Goal: Task Accomplishment & Management: Complete application form

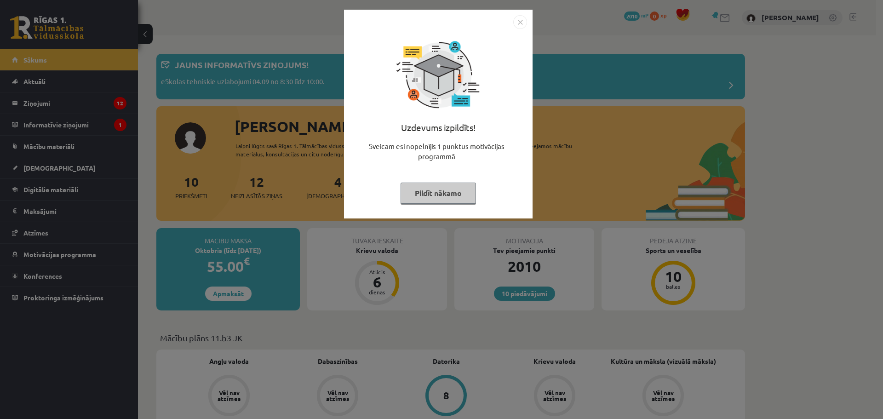
click at [517, 22] on img "Close" at bounding box center [520, 22] width 14 height 14
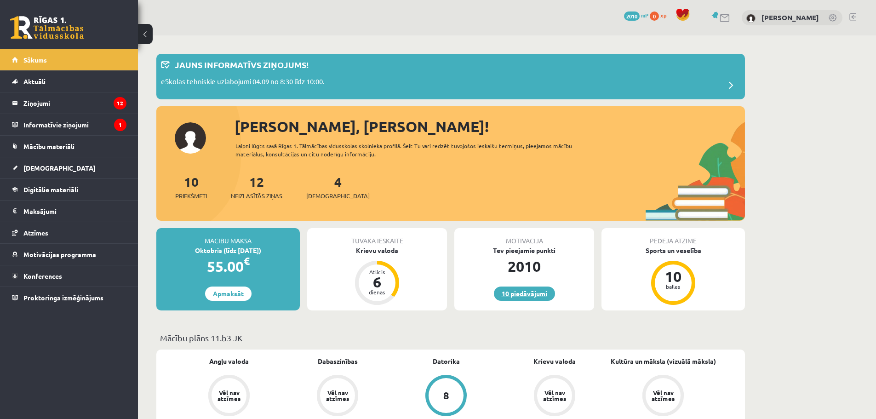
click at [511, 294] on link "10 piedāvājumi" at bounding box center [524, 294] width 61 height 14
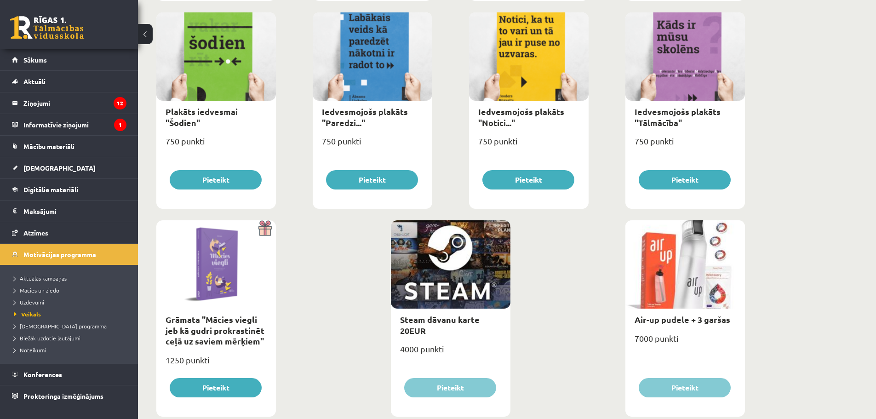
scroll to position [994, 0]
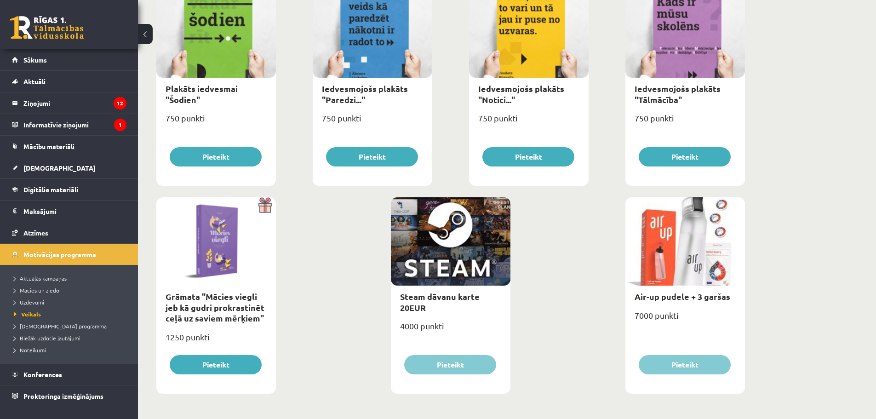
click at [436, 250] on div at bounding box center [451, 241] width 120 height 88
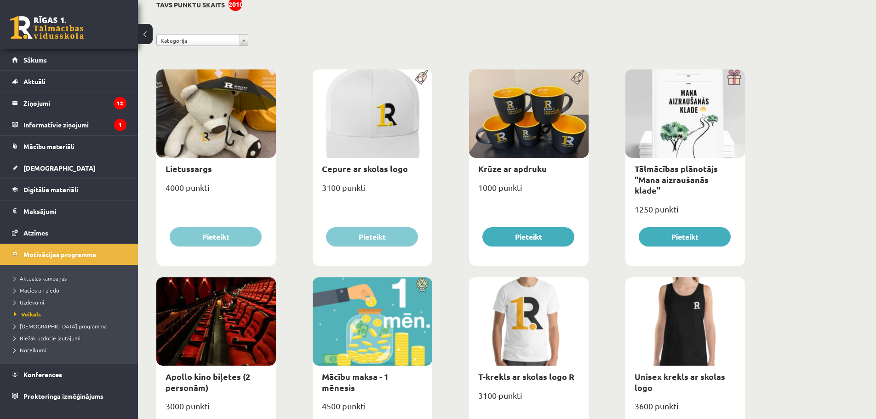
scroll to position [0, 0]
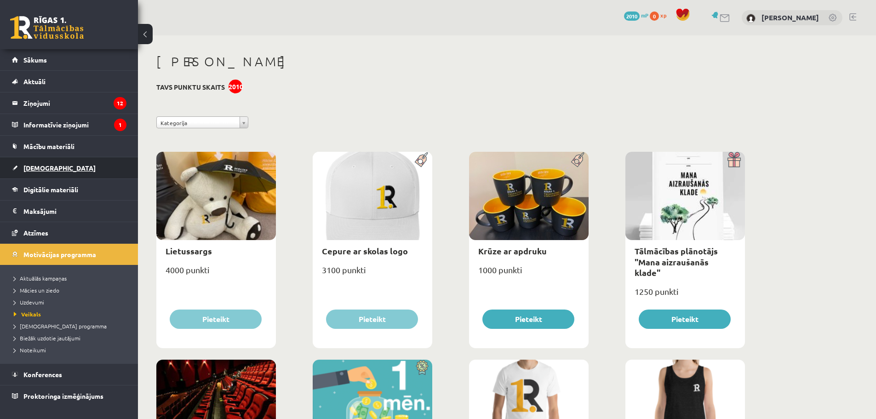
click at [38, 162] on link "[DEMOGRAPHIC_DATA]" at bounding box center [69, 167] width 115 height 21
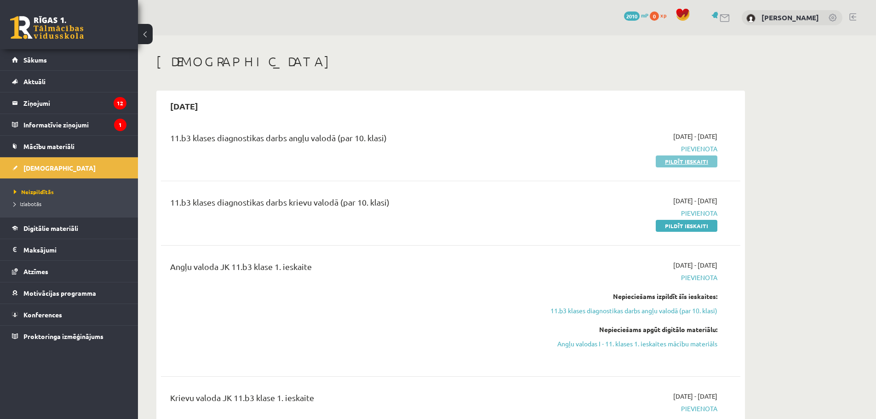
click at [672, 158] on link "Pildīt ieskaiti" at bounding box center [687, 161] width 62 height 12
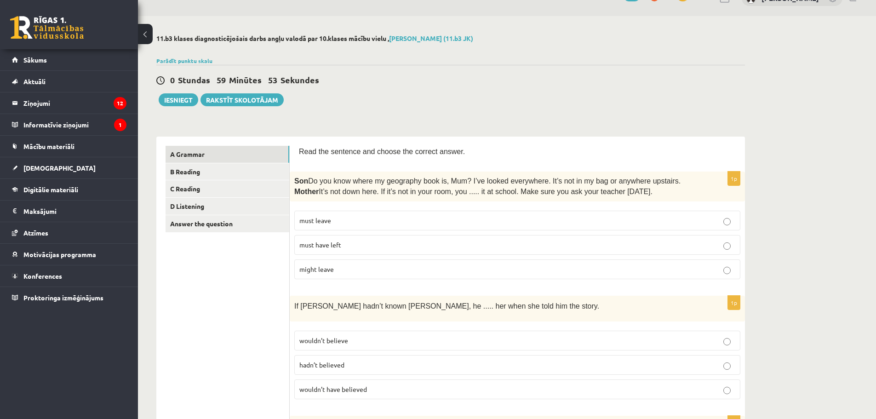
scroll to position [46, 0]
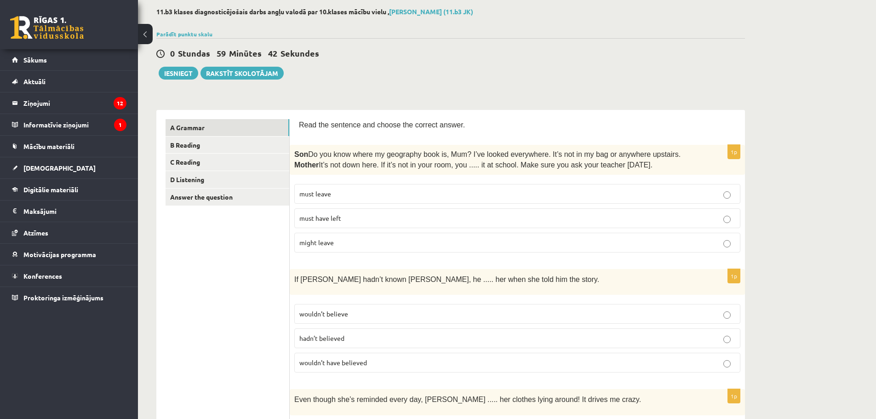
click at [339, 217] on span "must have left" at bounding box center [320, 218] width 42 height 8
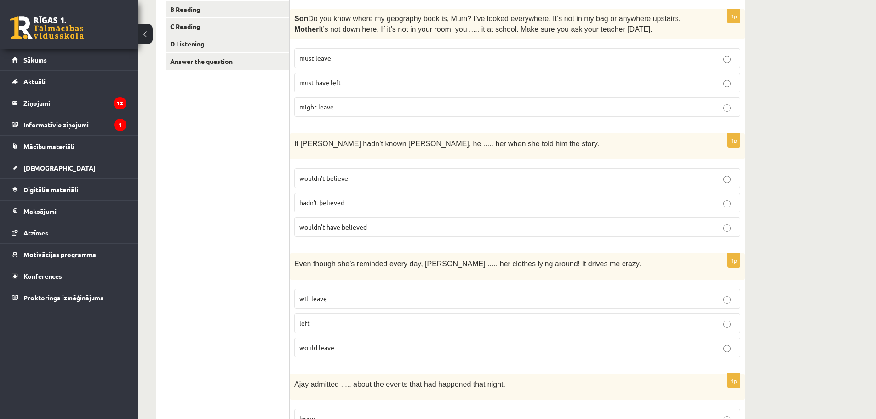
scroll to position [184, 0]
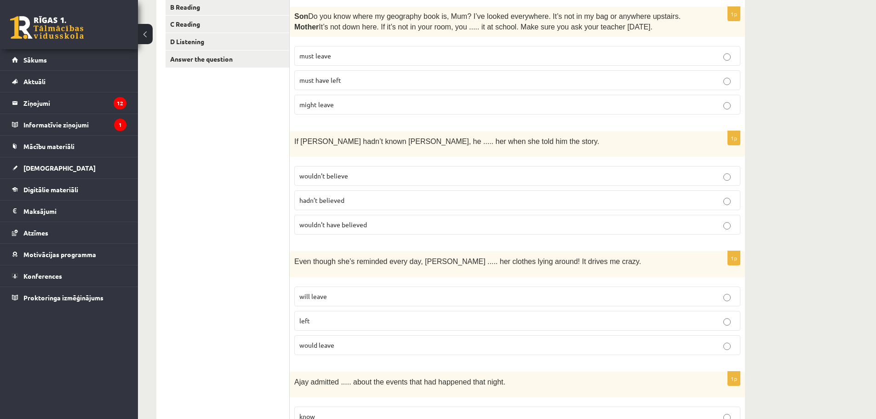
click at [336, 170] on label "wouldn’t believe" at bounding box center [517, 176] width 446 height 20
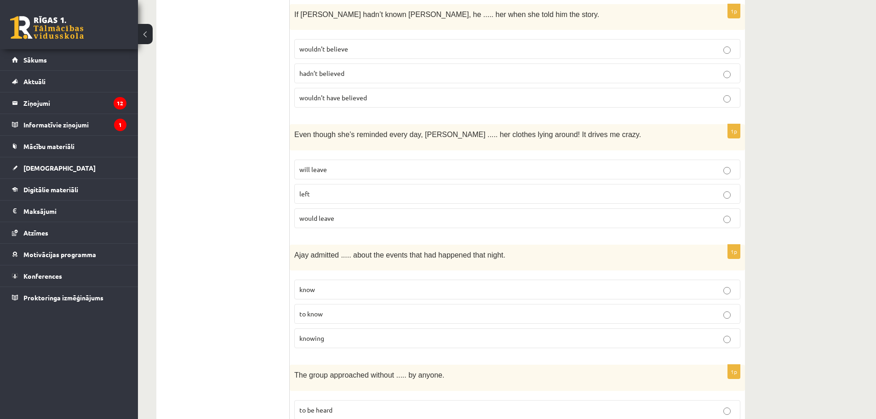
scroll to position [322, 0]
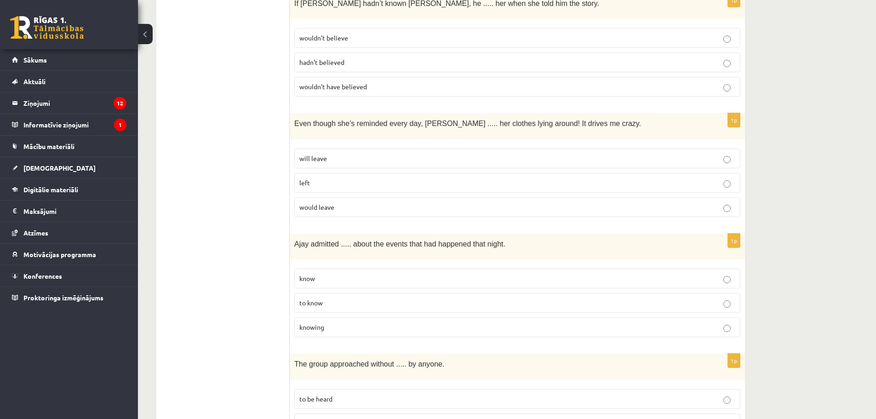
click at [322, 201] on label "would leave" at bounding box center [517, 207] width 446 height 20
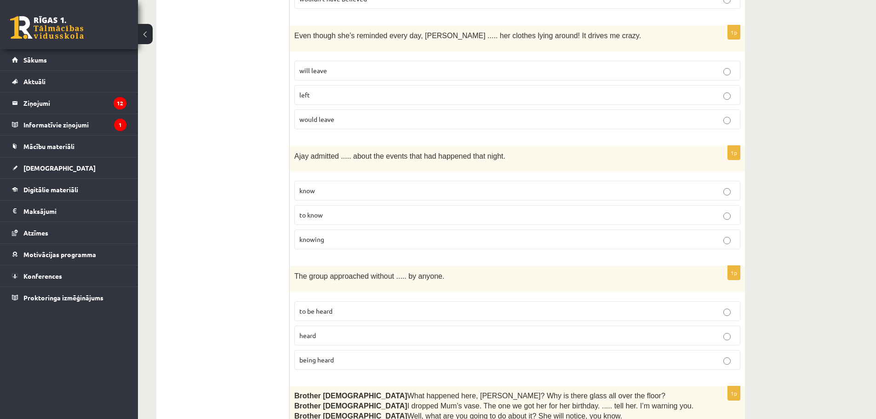
scroll to position [414, 0]
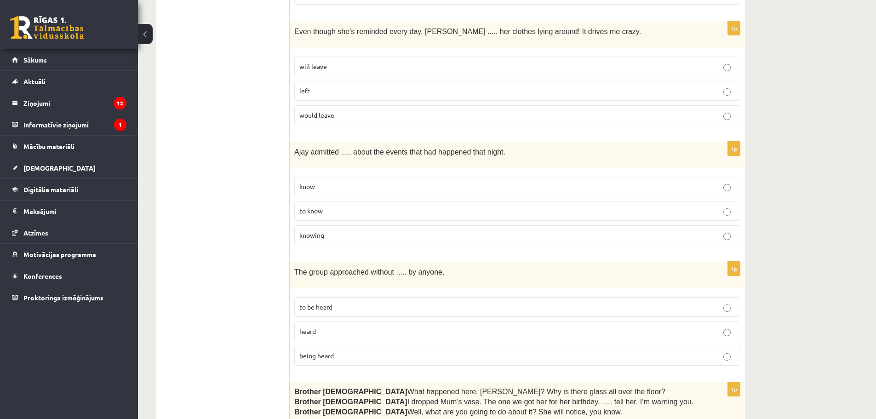
click at [325, 209] on p "to know" at bounding box center [517, 211] width 436 height 10
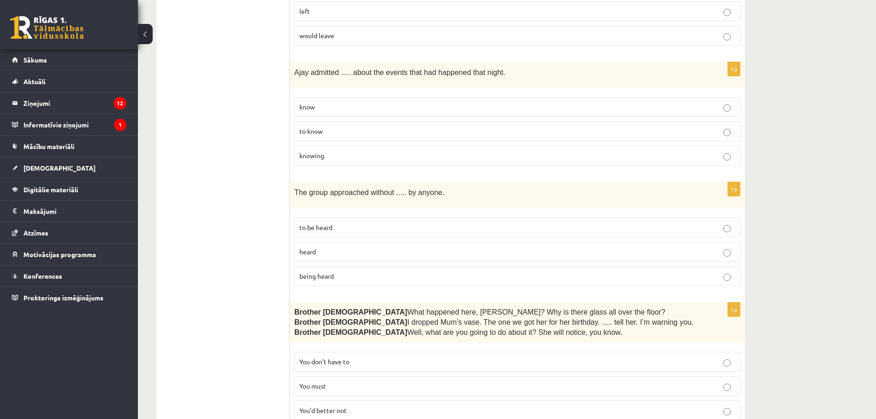
scroll to position [506, 0]
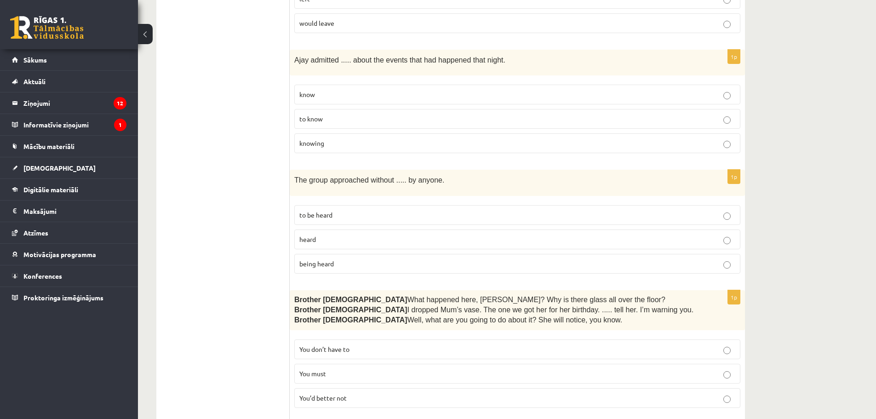
click at [343, 259] on p "being heard" at bounding box center [517, 264] width 436 height 10
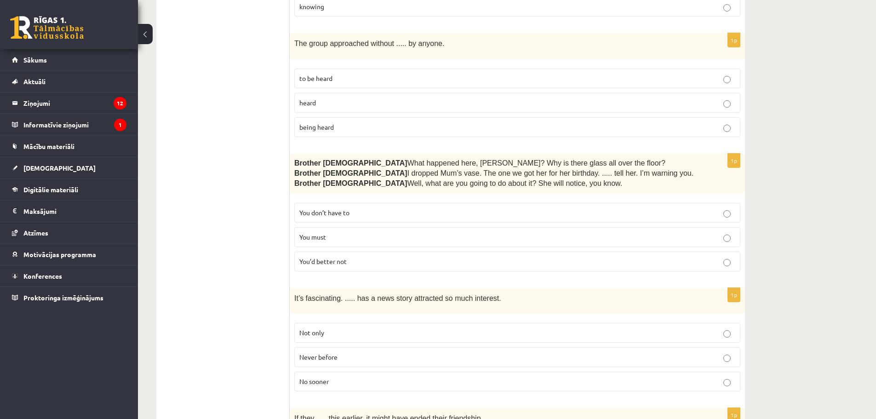
scroll to position [644, 0]
click at [345, 236] on p "You must" at bounding box center [517, 236] width 436 height 10
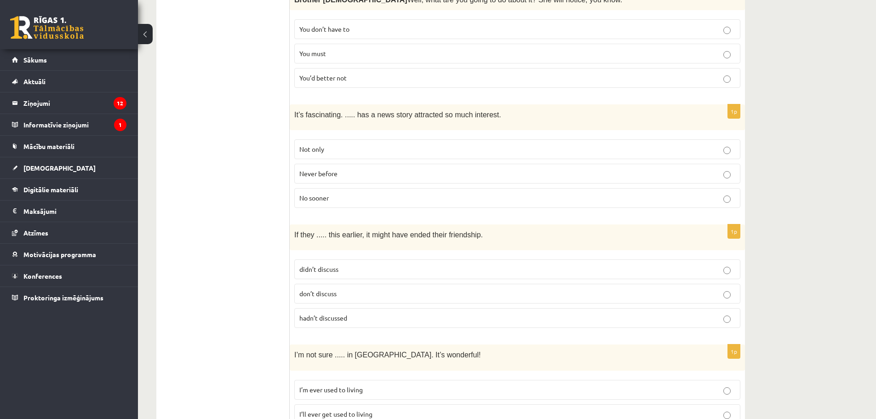
scroll to position [828, 0]
click at [345, 164] on label "Never before" at bounding box center [517, 172] width 446 height 20
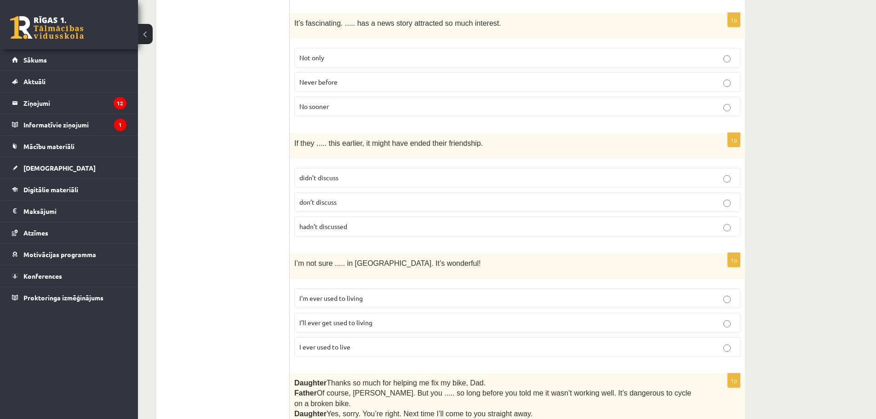
scroll to position [920, 0]
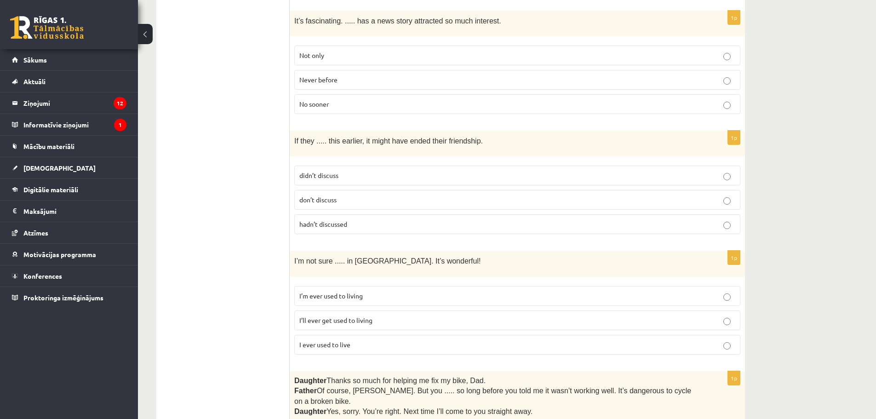
click at [365, 223] on p "hadn’t discussed" at bounding box center [517, 224] width 436 height 10
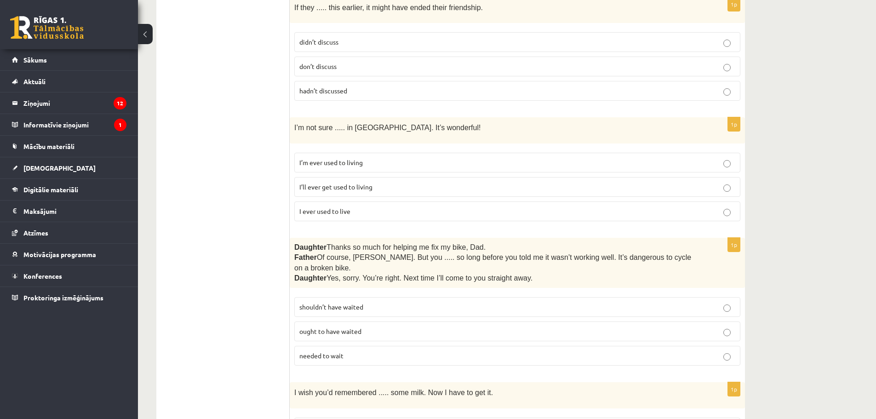
scroll to position [1058, 0]
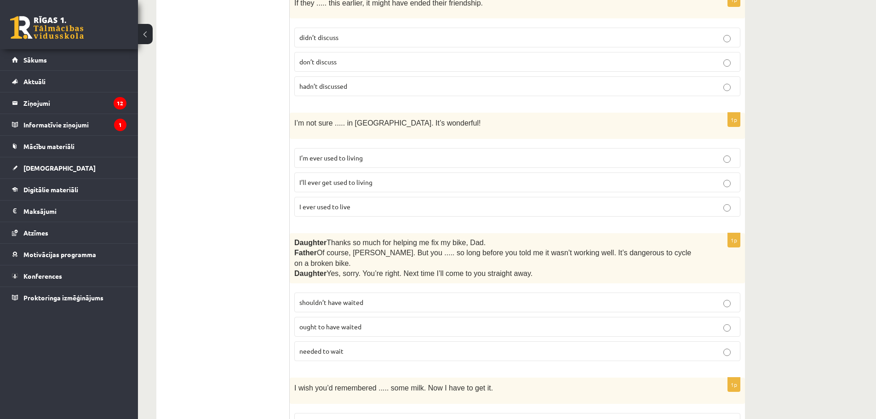
click at [321, 178] on span "I’ll ever get used to living" at bounding box center [335, 182] width 73 height 8
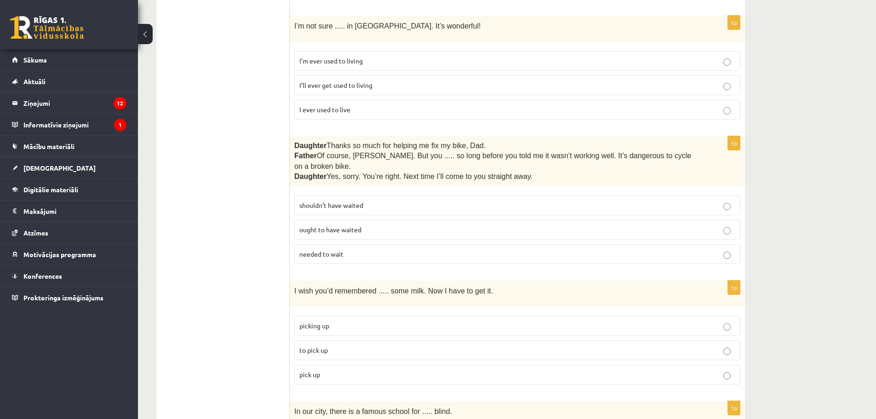
scroll to position [1150, 0]
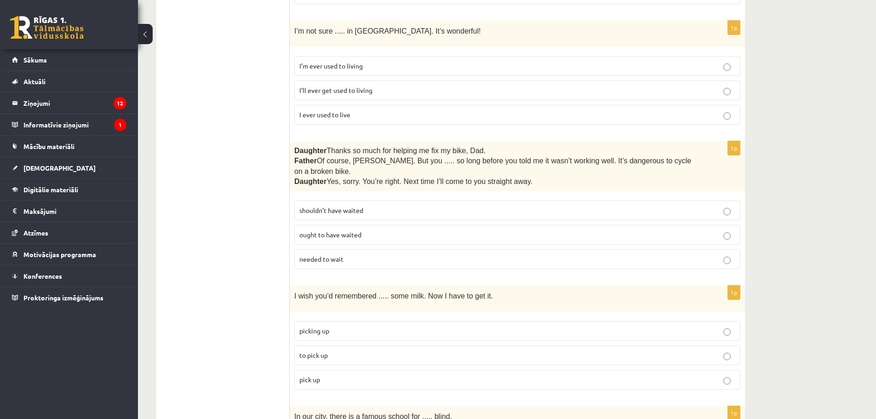
click at [344, 113] on span "I ever used to live" at bounding box center [324, 114] width 51 height 8
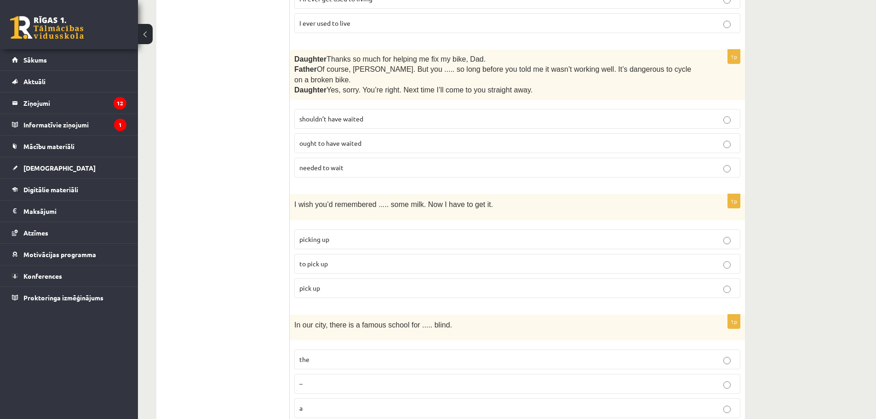
scroll to position [1242, 0]
click at [328, 114] on span "shouldn’t have waited" at bounding box center [331, 118] width 64 height 8
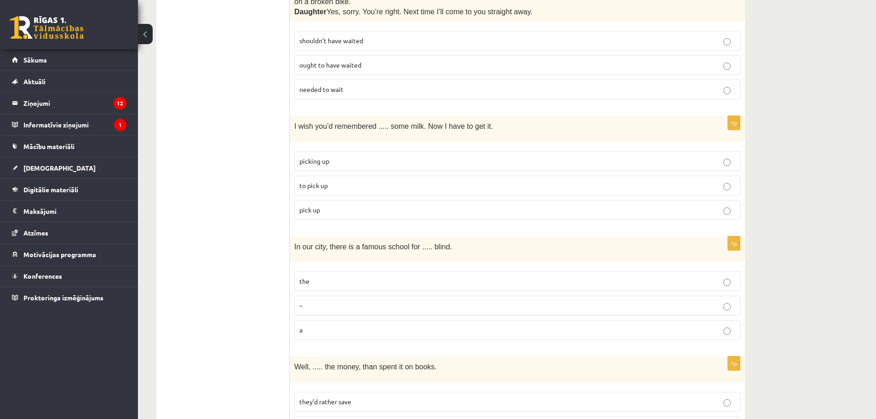
scroll to position [1334, 0]
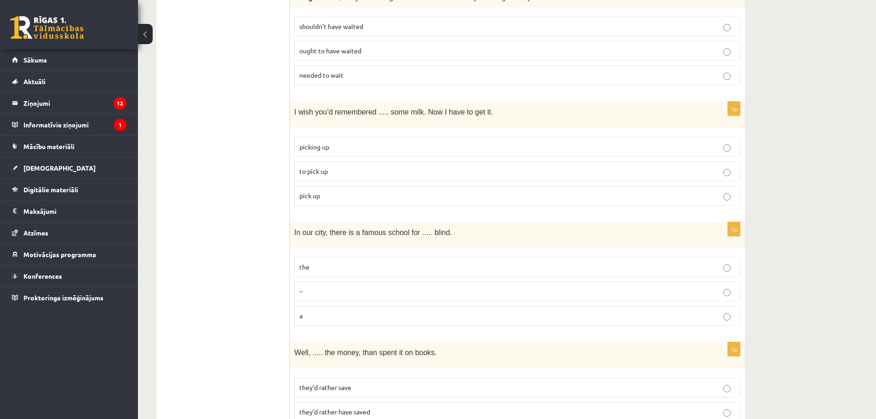
click at [325, 161] on label "to pick up" at bounding box center [517, 171] width 446 height 20
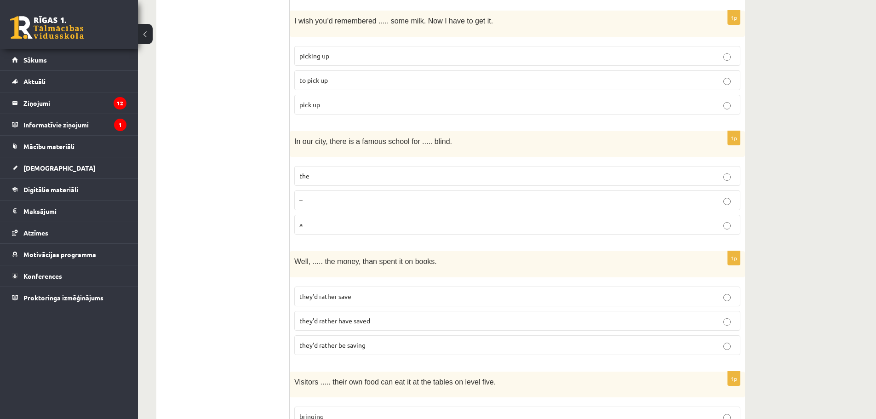
scroll to position [1426, 0]
click at [325, 166] on label "the" at bounding box center [517, 175] width 446 height 20
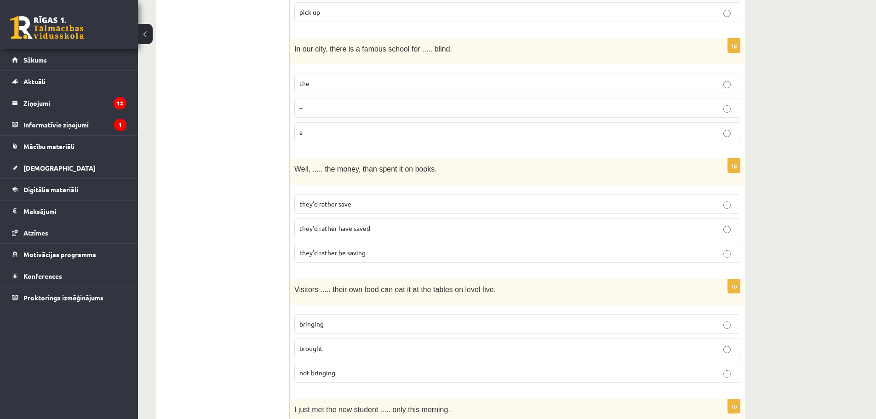
scroll to position [1518, 0]
click at [338, 103] on p "–" at bounding box center [517, 108] width 436 height 10
click at [337, 78] on p "the" at bounding box center [517, 83] width 436 height 10
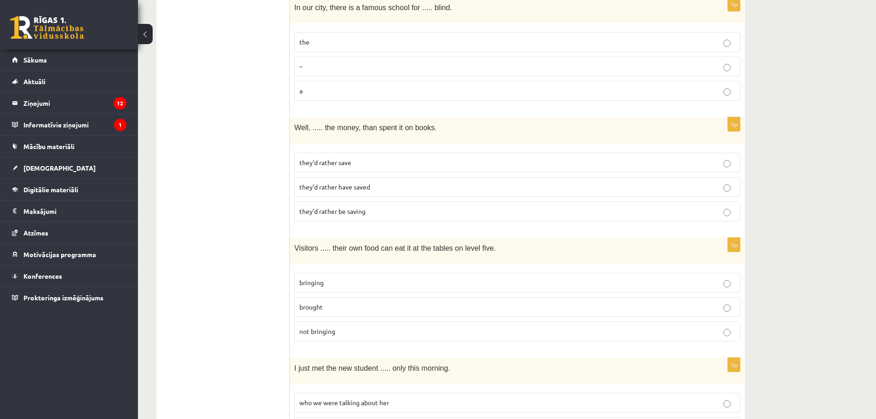
scroll to position [1564, 0]
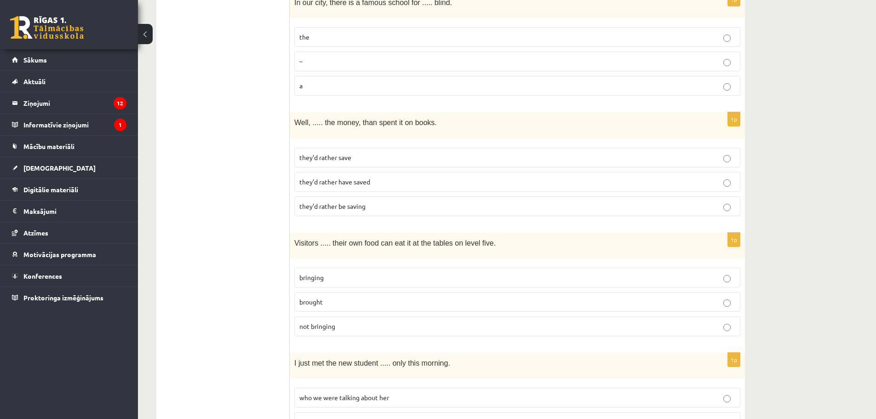
click at [327, 153] on span "they’d rather save" at bounding box center [325, 157] width 52 height 8
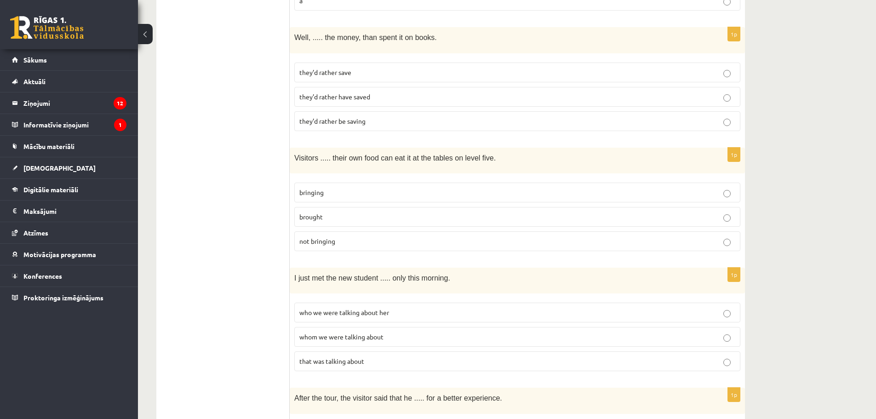
scroll to position [1656, 0]
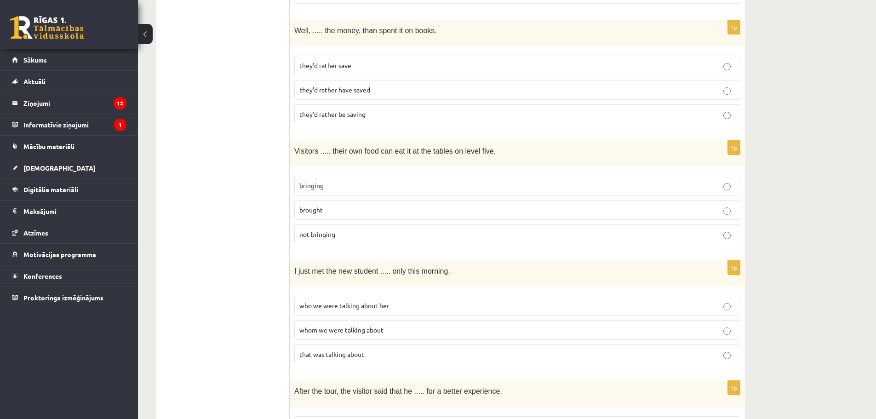
click at [315, 181] on span "bringing" at bounding box center [311, 185] width 24 height 8
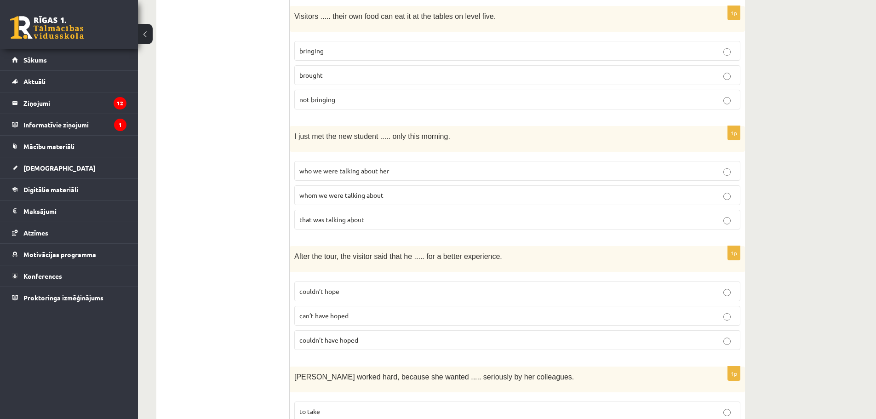
scroll to position [1794, 0]
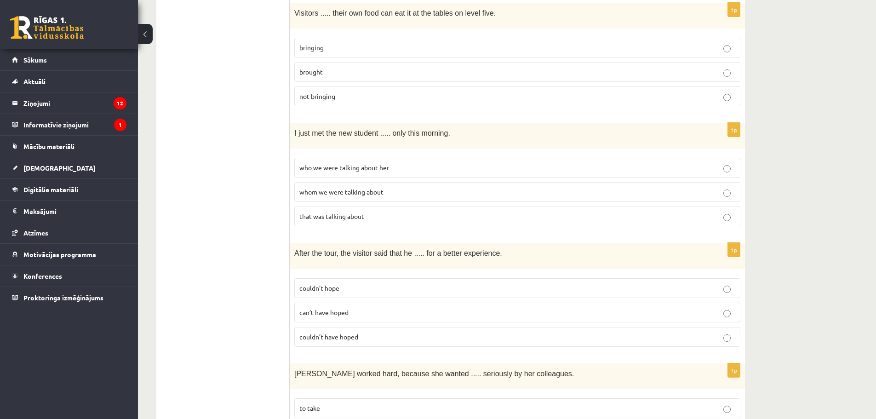
click at [341, 163] on span "who we were talking about her" at bounding box center [344, 167] width 90 height 8
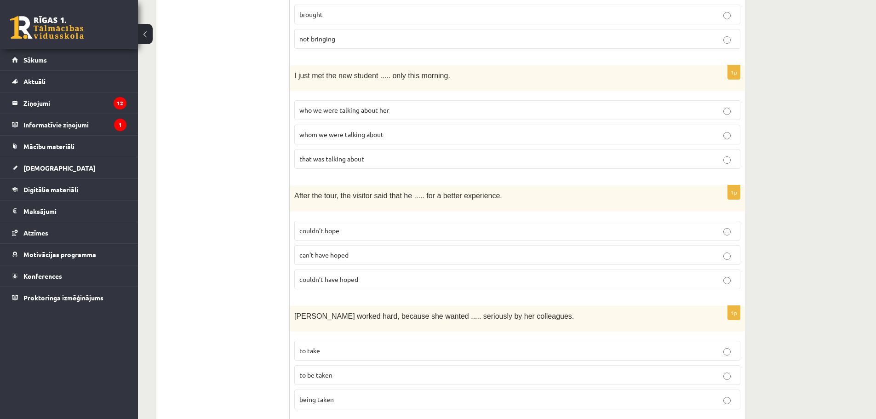
scroll to position [1886, 0]
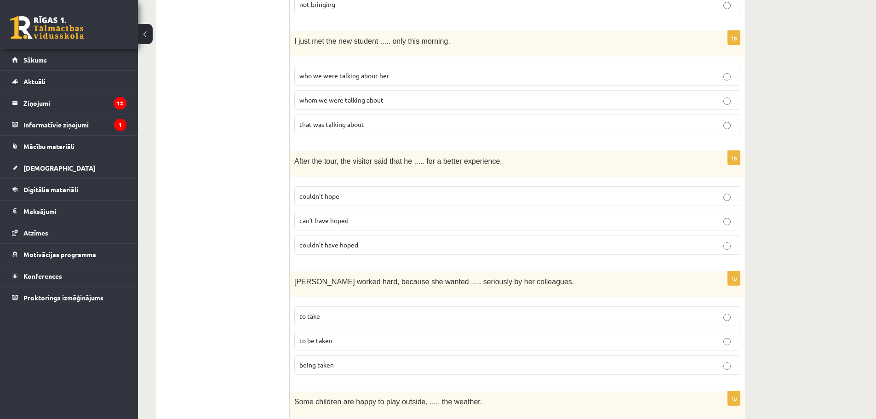
click at [321, 241] on span "couldn’t have hoped" at bounding box center [328, 245] width 59 height 8
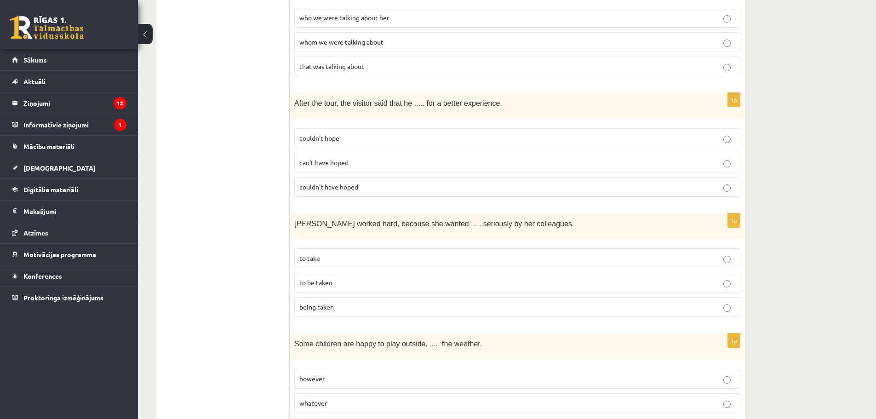
scroll to position [1978, 0]
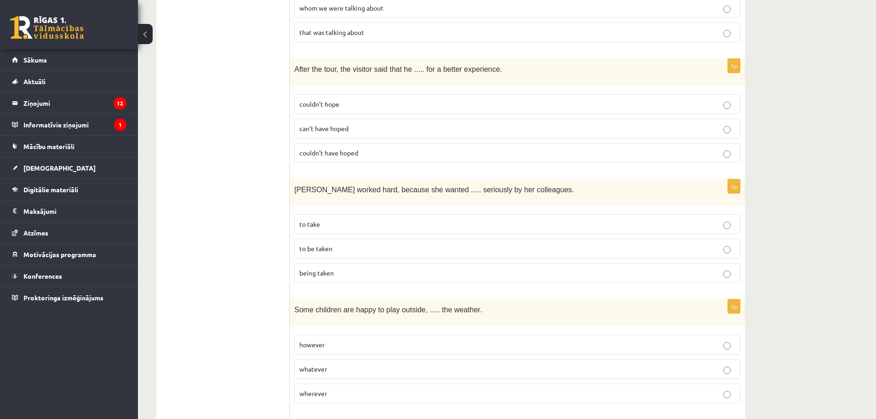
click at [331, 244] on span "to be taken" at bounding box center [315, 248] width 33 height 8
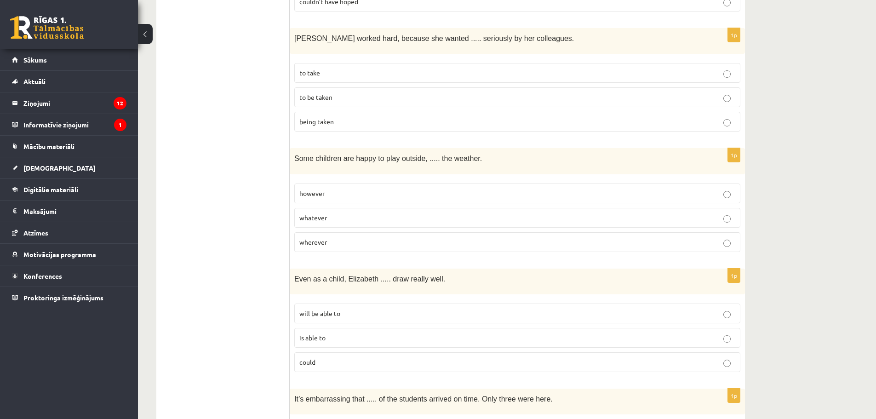
scroll to position [2127, 0]
click at [328, 190] on p "however" at bounding box center [517, 195] width 436 height 10
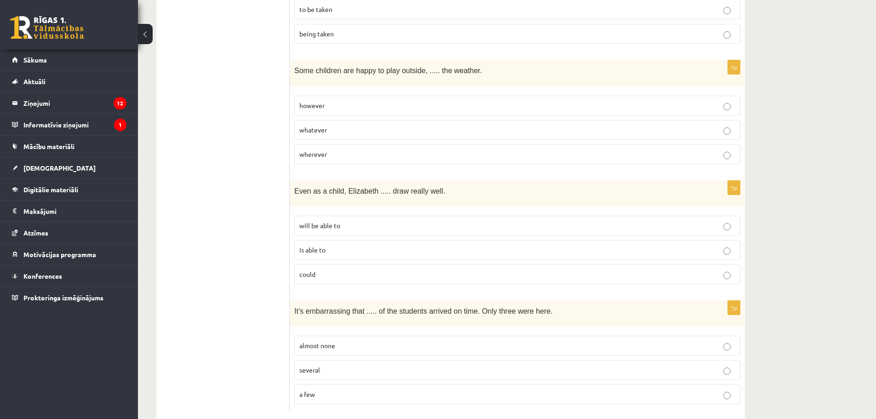
scroll to position [2219, 0]
click at [333, 243] on p "is able to" at bounding box center [517, 248] width 436 height 10
click at [332, 339] on span "almost none" at bounding box center [317, 343] width 36 height 8
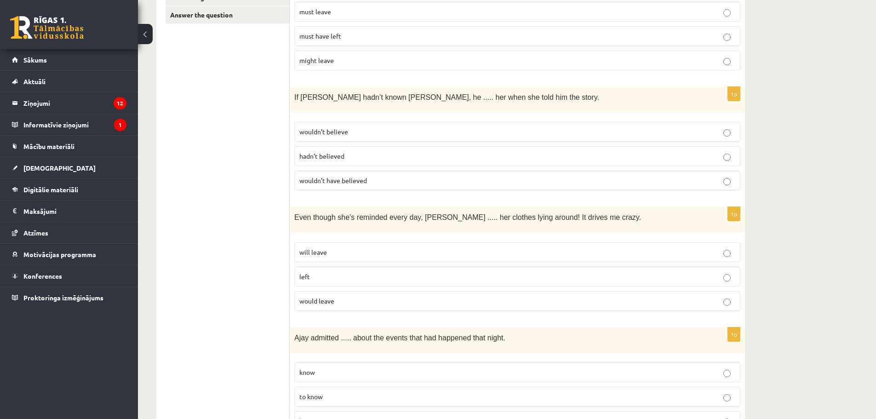
scroll to position [0, 0]
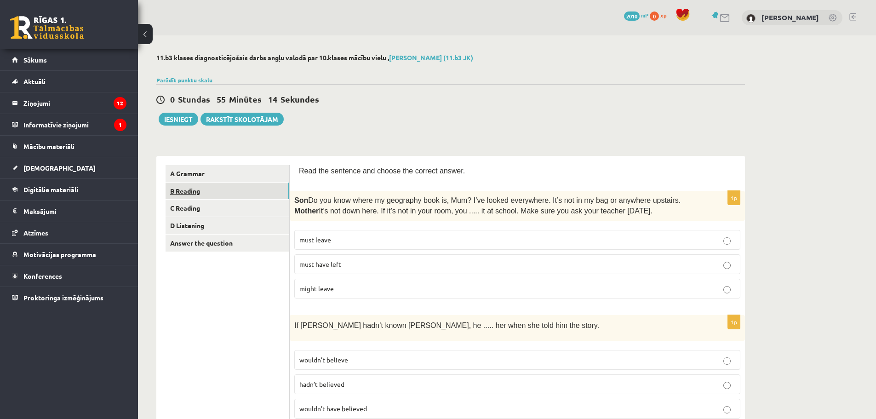
click at [192, 184] on link "B Reading" at bounding box center [228, 191] width 124 height 17
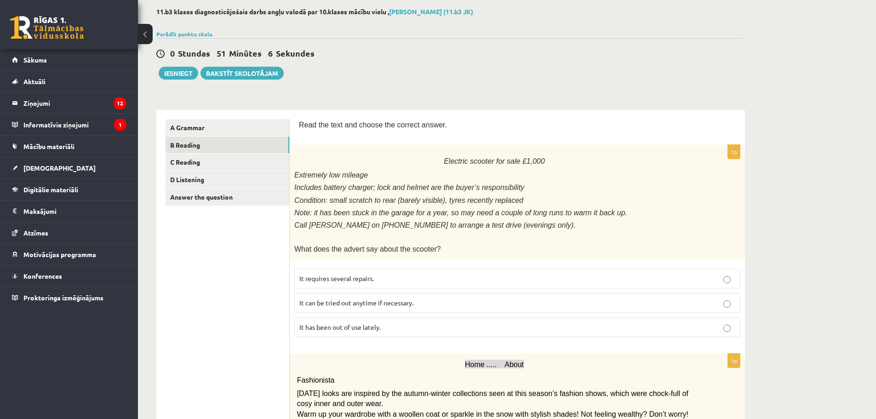
click at [373, 323] on span "It has been out of use lately." at bounding box center [339, 327] width 81 height 8
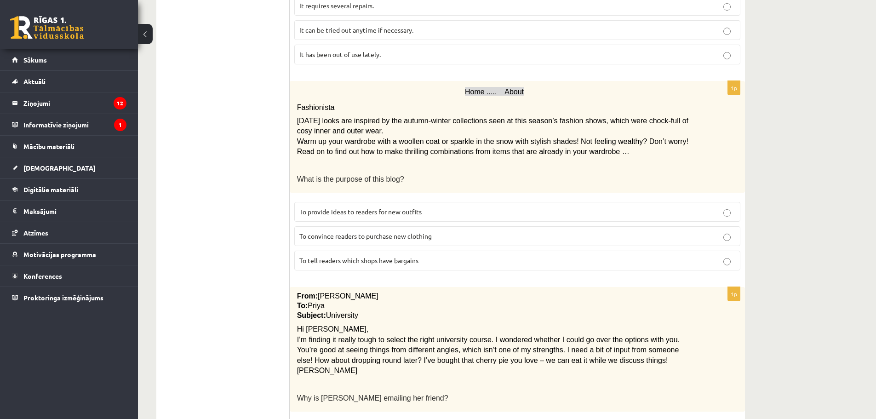
scroll to position [322, 0]
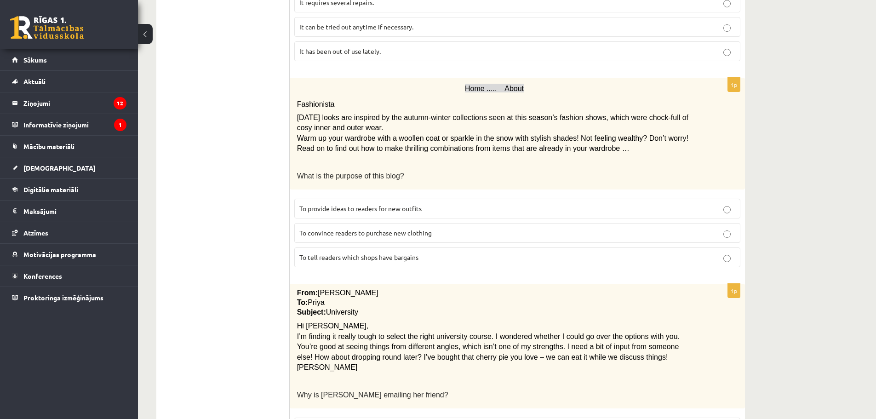
click at [371, 205] on span "To provide ideas to readers for new outfits" at bounding box center [360, 208] width 122 height 8
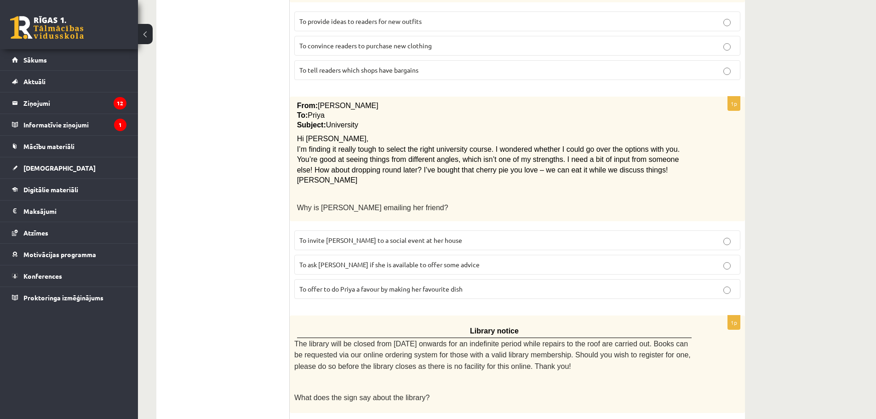
scroll to position [506, 0]
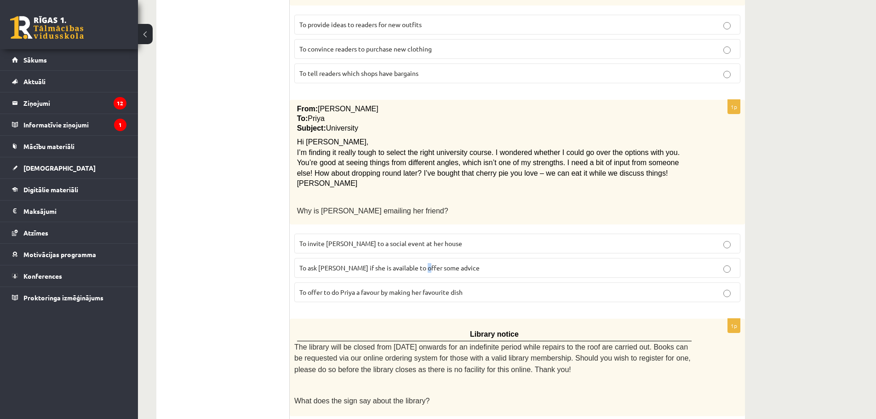
click at [420, 264] on span "To ask Priya if she is available to offer some advice" at bounding box center [389, 268] width 180 height 8
click at [498, 268] on label "To ask Priya if she is available to offer some advice" at bounding box center [517, 268] width 446 height 20
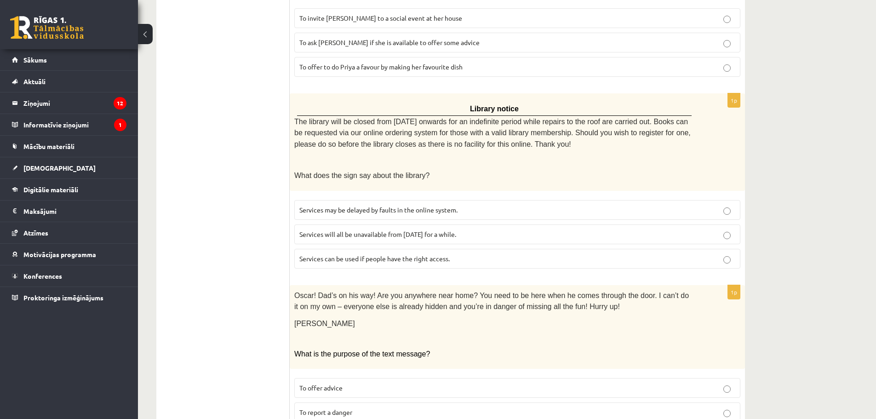
scroll to position [736, 0]
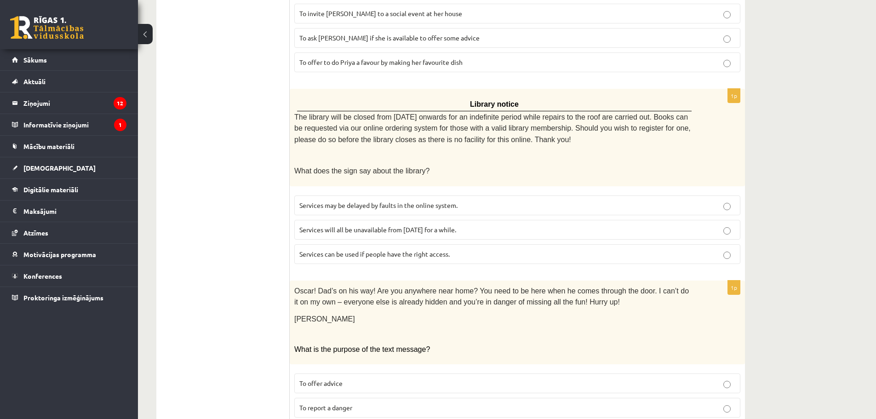
click at [359, 250] on span "Services can be used if people have the right access." at bounding box center [374, 254] width 150 height 8
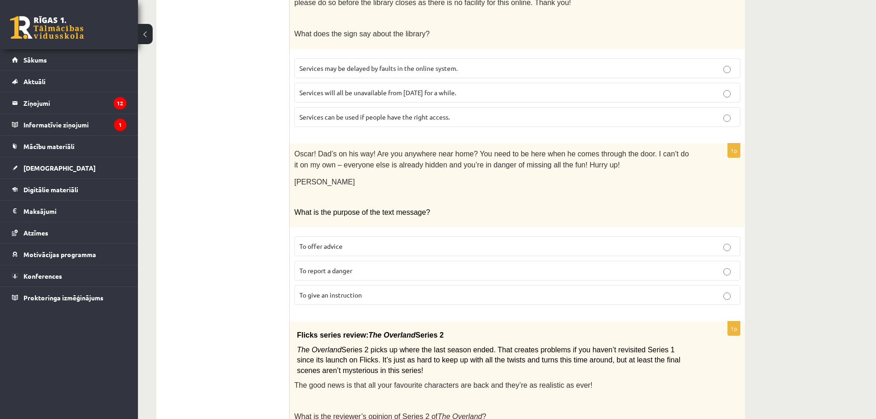
scroll to position [874, 0]
click at [332, 290] on span "To give an instruction" at bounding box center [330, 294] width 63 height 8
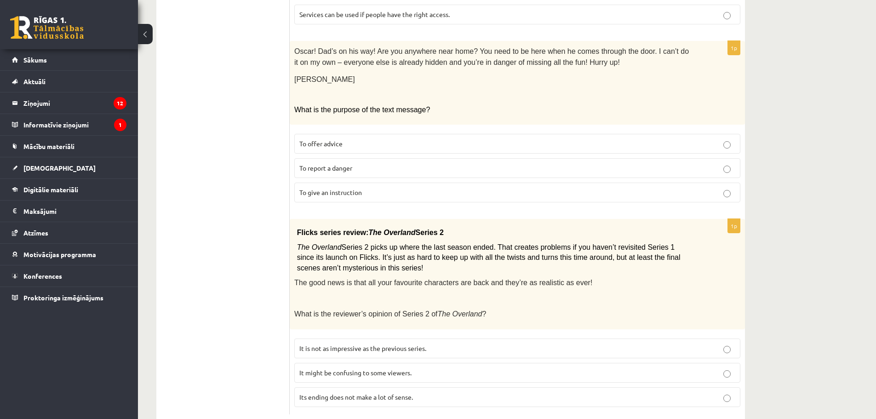
scroll to position [988, 0]
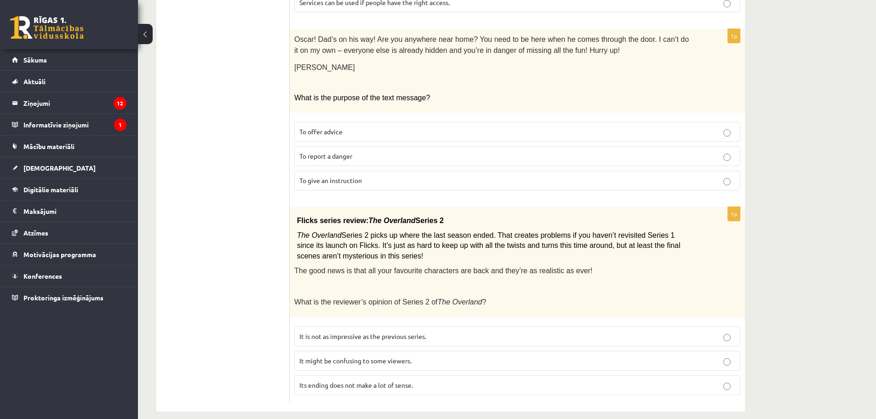
click at [426, 356] on p "It might be confusing to some viewers." at bounding box center [517, 361] width 436 height 10
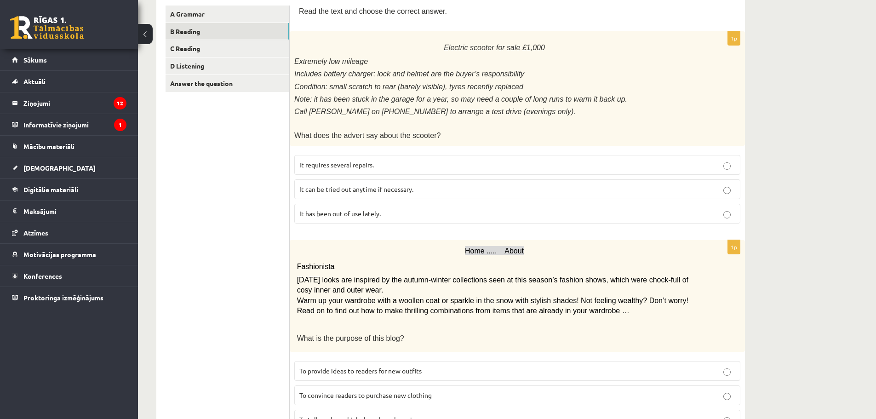
scroll to position [0, 0]
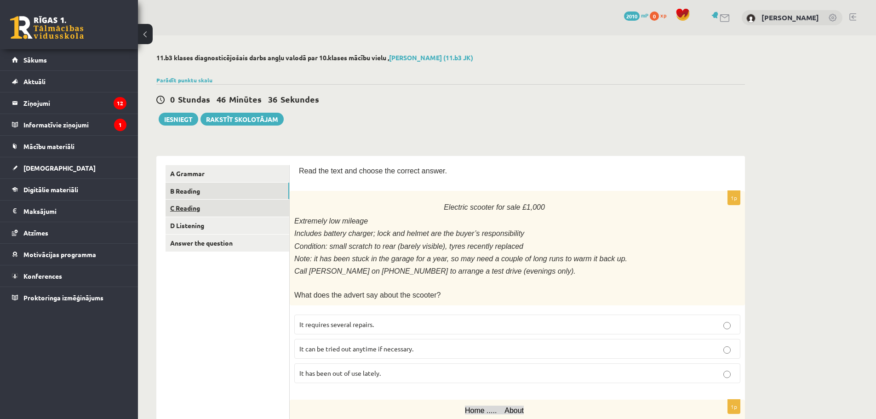
click at [189, 204] on link "C Reading" at bounding box center [228, 208] width 124 height 17
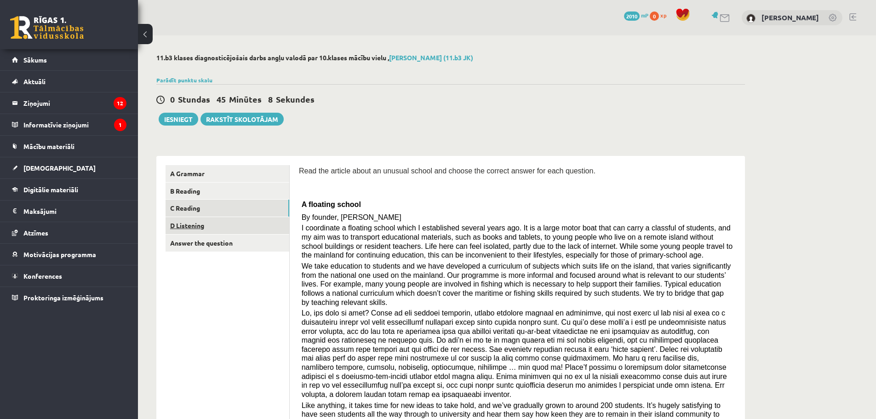
click at [192, 223] on link "D Listening" at bounding box center [228, 225] width 124 height 17
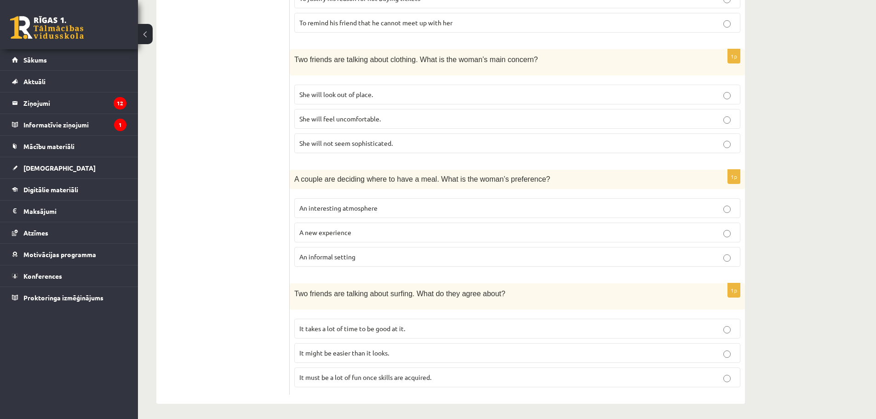
scroll to position [534, 0]
click at [362, 232] on p "A new experience" at bounding box center [517, 231] width 436 height 10
click at [364, 328] on span "It takes a lot of time to be good at it." at bounding box center [352, 326] width 106 height 8
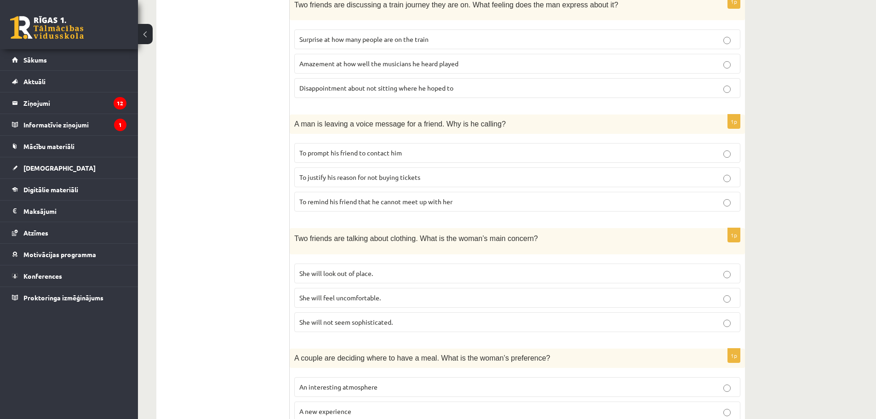
scroll to position [350, 0]
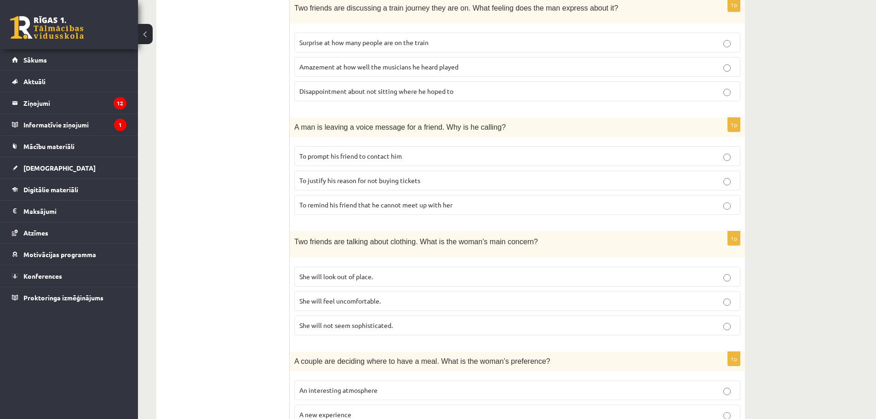
click at [346, 160] on p "To prompt his friend to contact him" at bounding box center [517, 156] width 436 height 10
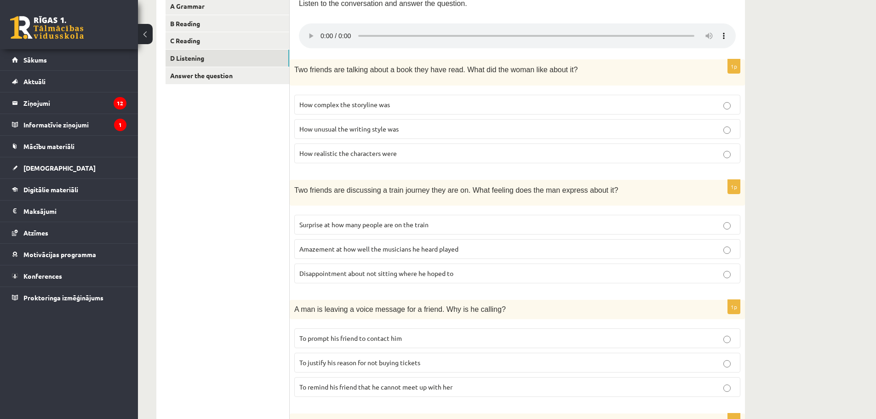
scroll to position [166, 0]
click at [363, 130] on span "How unusual the writing style was" at bounding box center [348, 130] width 99 height 8
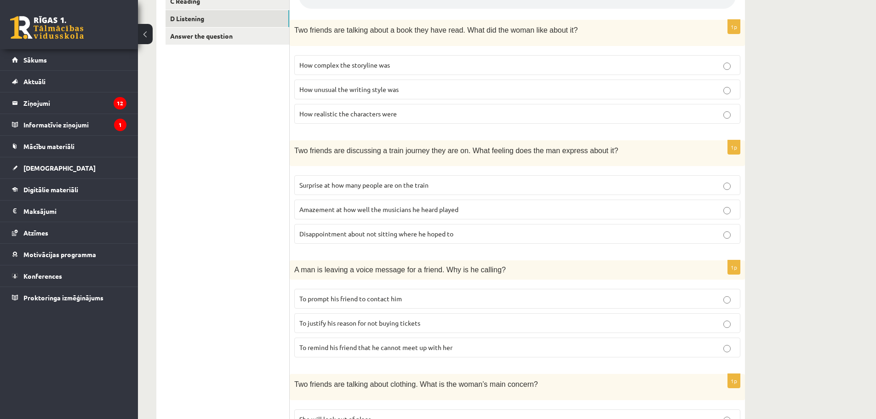
scroll to position [212, 0]
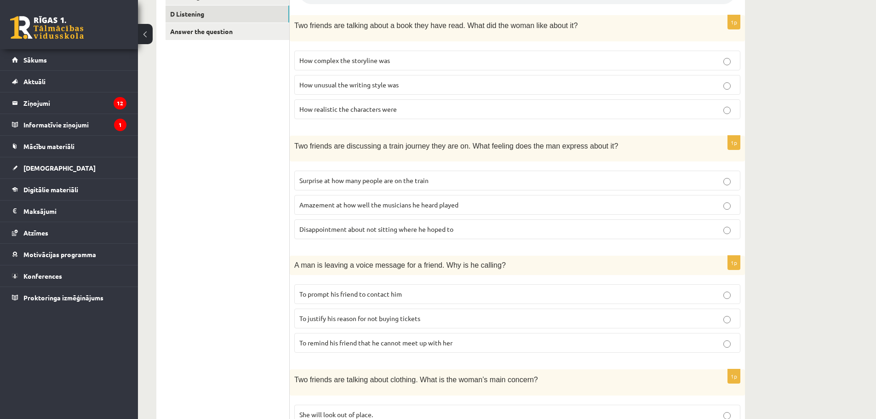
click at [366, 106] on span "How realistic the characters were" at bounding box center [348, 109] width 98 height 8
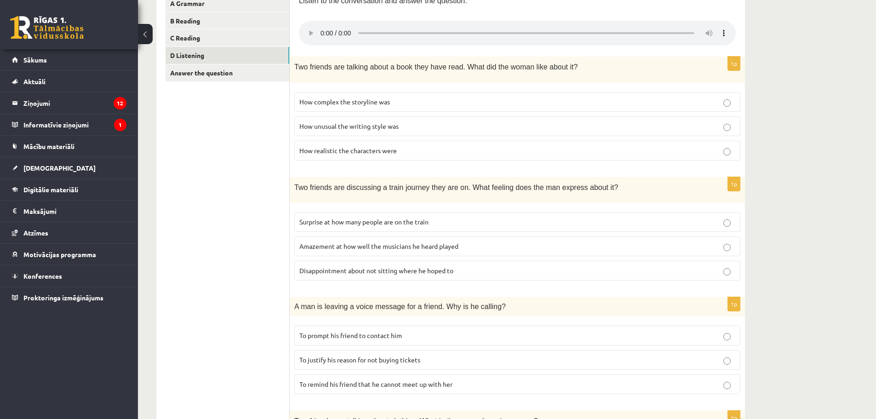
scroll to position [184, 0]
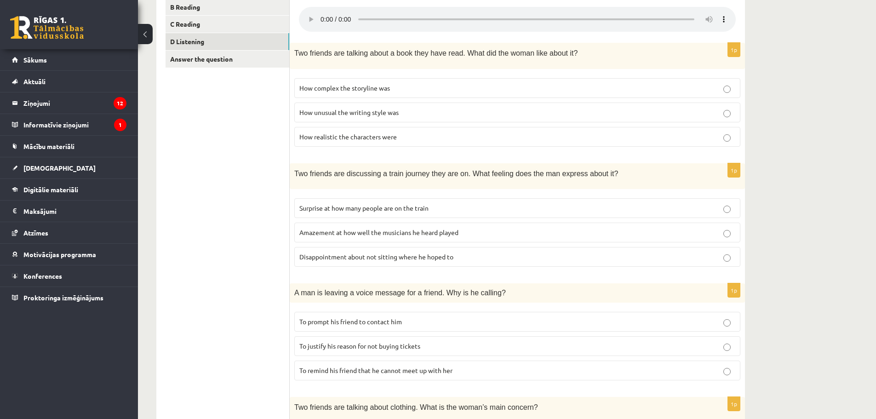
click at [368, 260] on p "Disappointment about not sitting where he hoped to" at bounding box center [517, 257] width 436 height 10
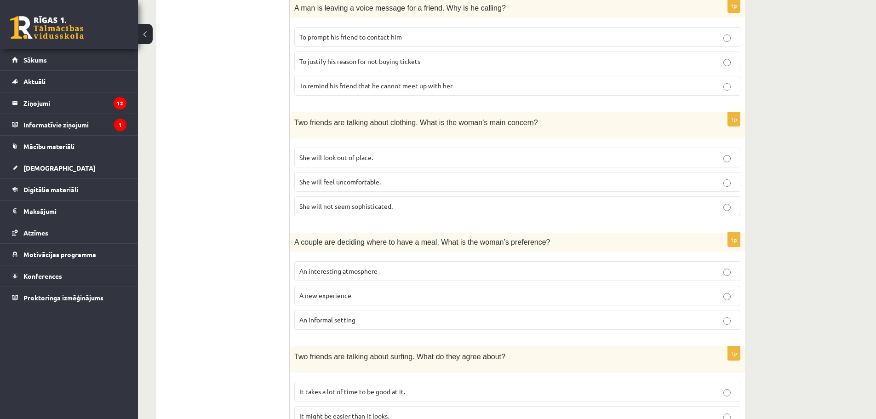
scroll to position [488, 0]
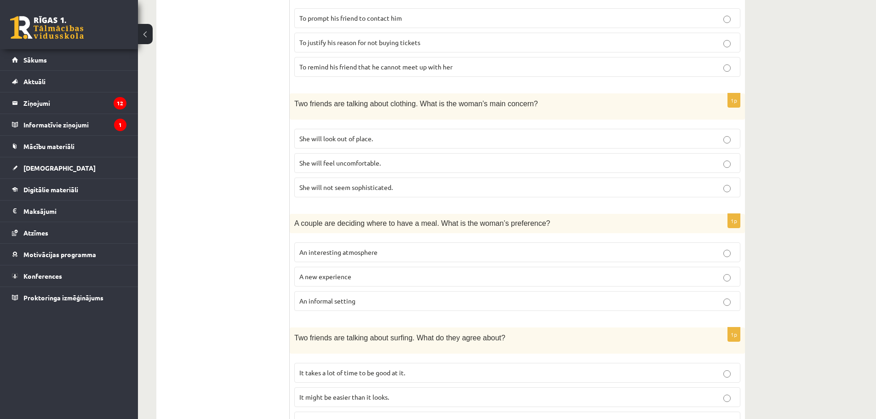
click at [367, 141] on span "She will look out of place." at bounding box center [336, 138] width 74 height 8
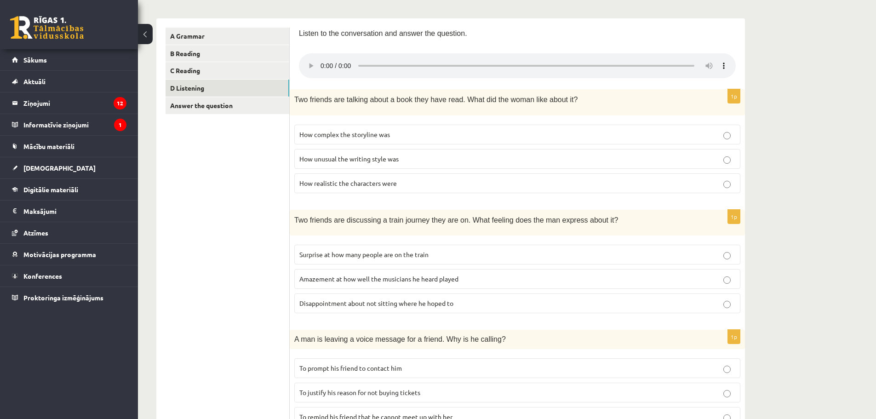
scroll to position [0, 0]
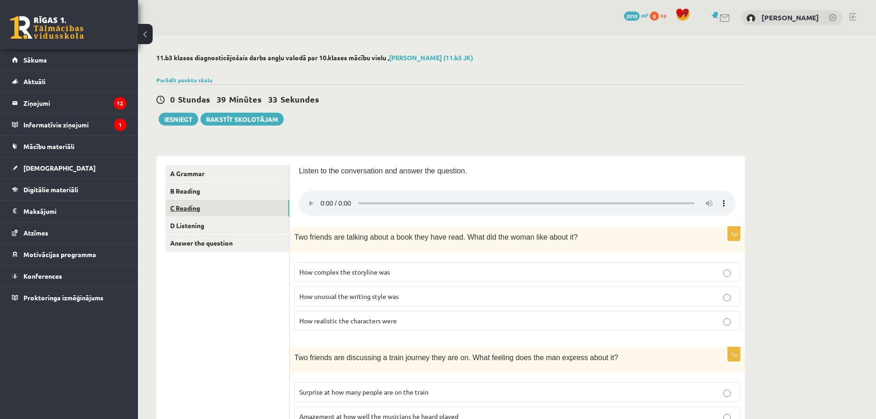
click at [197, 207] on link "C Reading" at bounding box center [228, 208] width 124 height 17
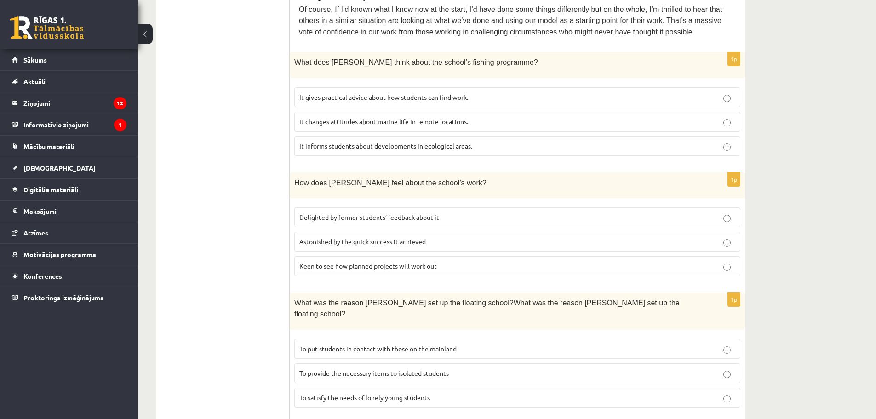
scroll to position [460, 0]
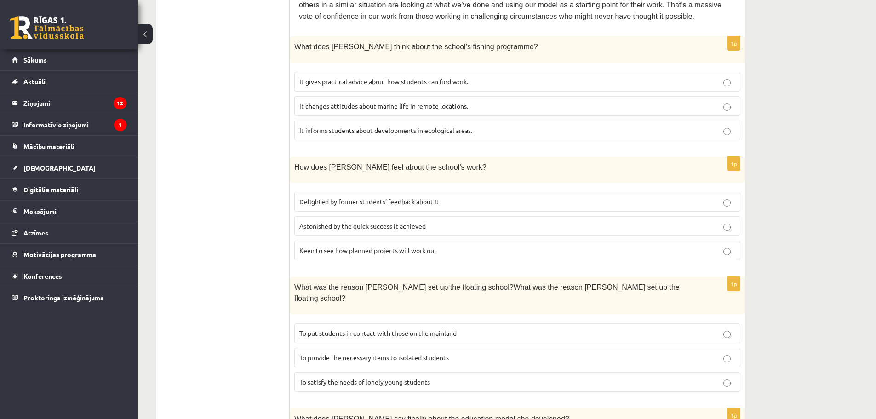
drag, startPoint x: 717, startPoint y: 233, endPoint x: 701, endPoint y: 229, distance: 16.6
click at [717, 233] on fieldset "Delighted by former students’ feedback about it Astonished by the quick success…" at bounding box center [517, 225] width 446 height 76
click at [694, 246] on p "Keen to see how planned projects will work out" at bounding box center [517, 251] width 436 height 10
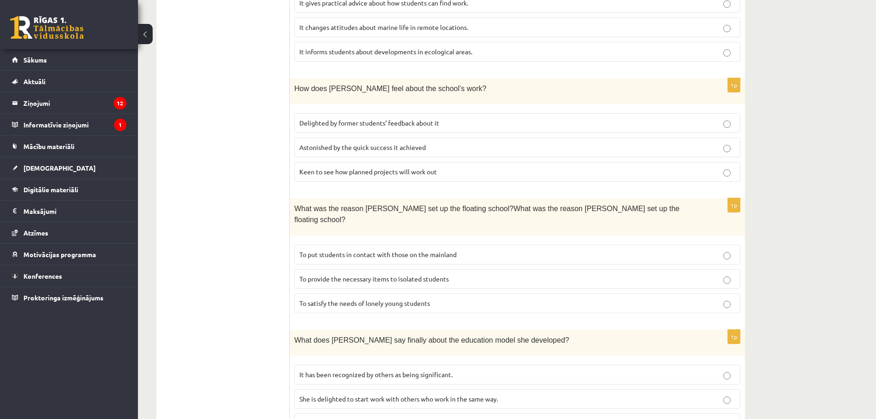
scroll to position [552, 0]
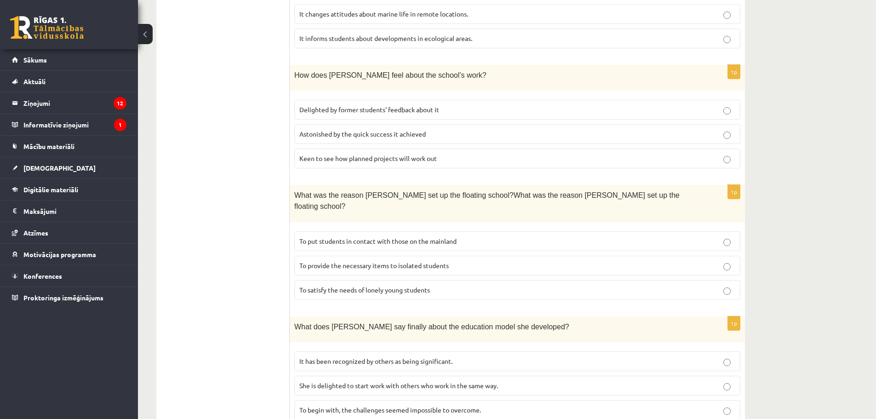
click at [716, 236] on p "To put students in contact with those on the mainland" at bounding box center [517, 241] width 436 height 10
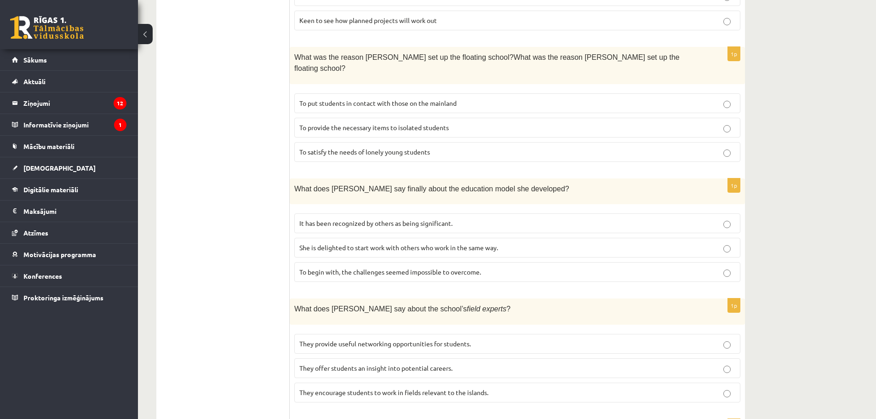
click at [709, 243] on p "She is delighted to start work with others who work in the same way." at bounding box center [517, 248] width 436 height 10
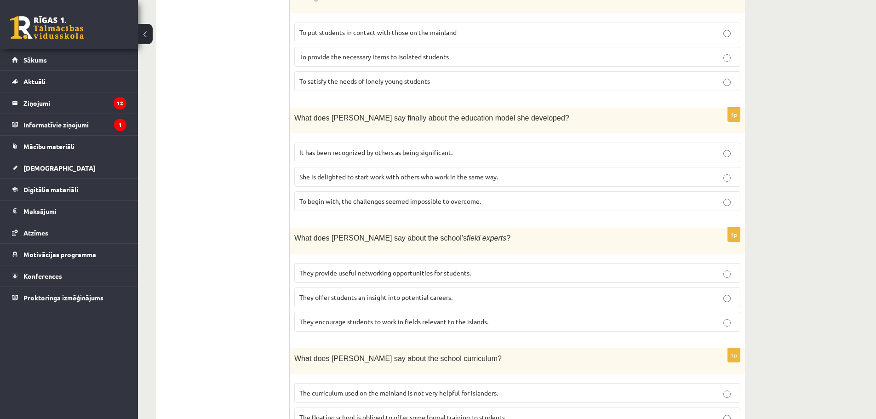
scroll to position [786, 0]
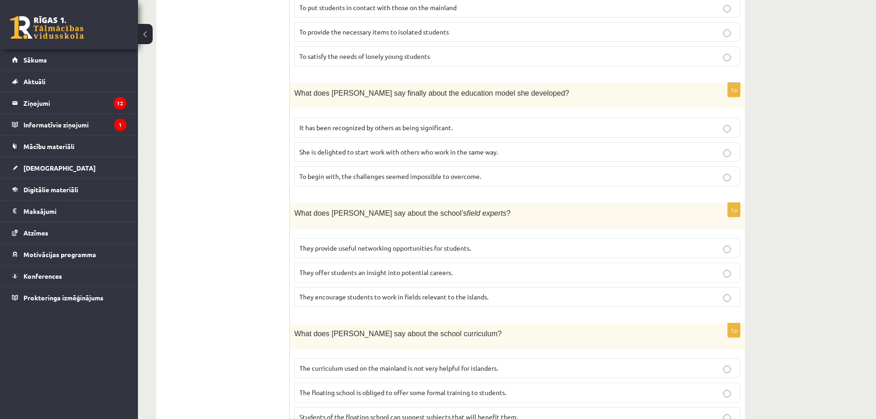
click at [709, 243] on p "They provide useful networking opportunities for students." at bounding box center [517, 248] width 436 height 10
click at [710, 268] on p "They offer students an insight into potential careers." at bounding box center [517, 273] width 436 height 10
click at [722, 412] on p "Students of the floating school can suggest subjects that will benefit them." at bounding box center [517, 417] width 436 height 10
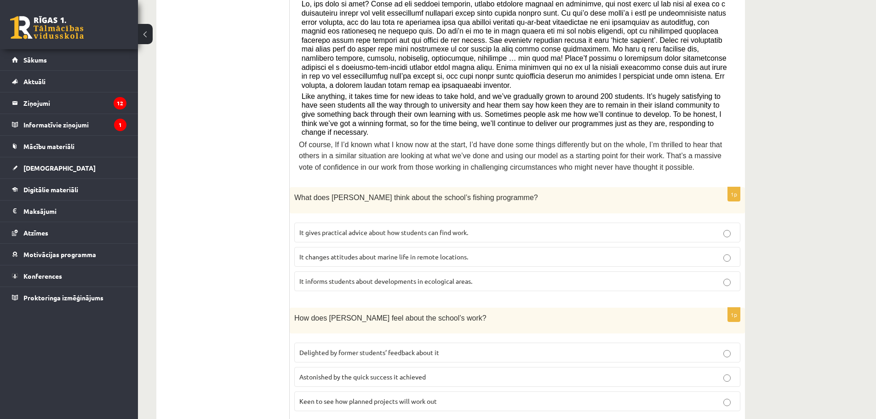
scroll to position [96, 0]
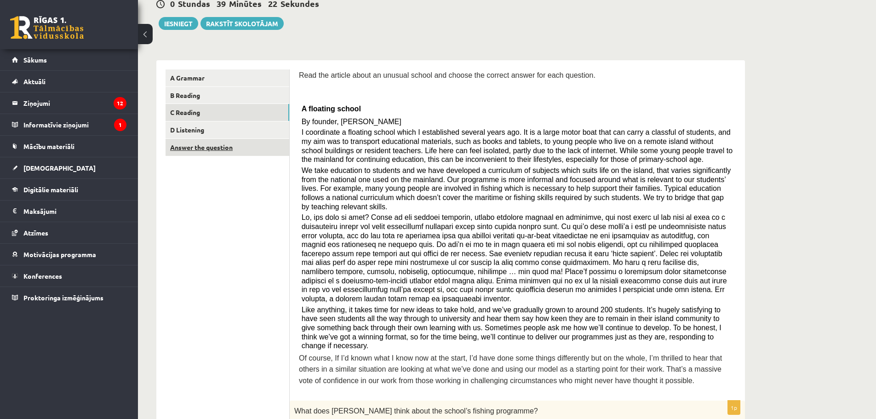
click at [215, 145] on link "Answer the question" at bounding box center [228, 147] width 124 height 17
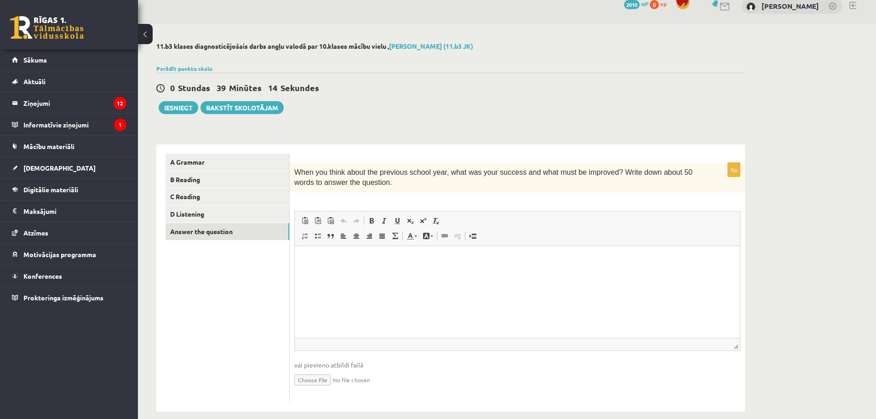
scroll to position [23, 0]
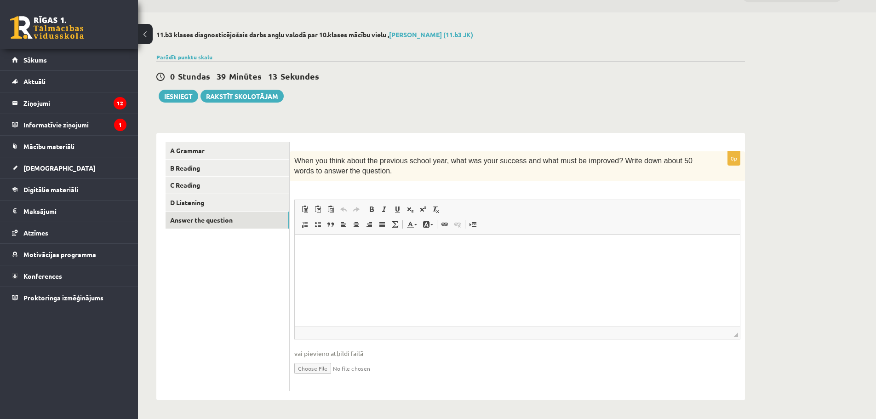
click at [328, 237] on html at bounding box center [517, 248] width 445 height 28
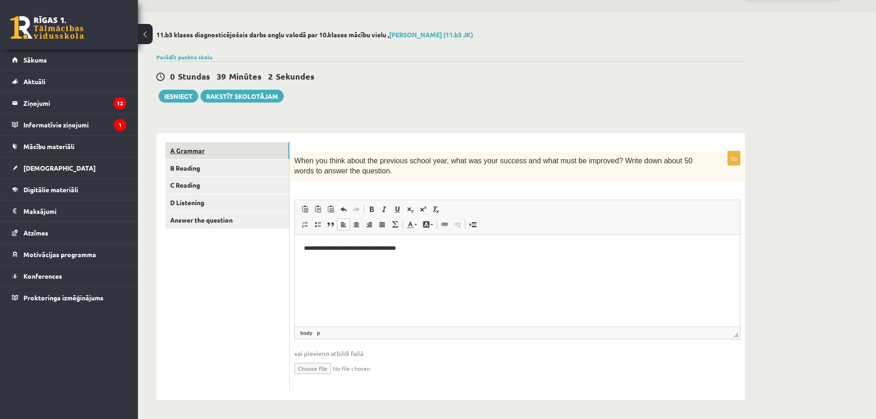
click at [186, 152] on link "A Grammar" at bounding box center [228, 150] width 124 height 17
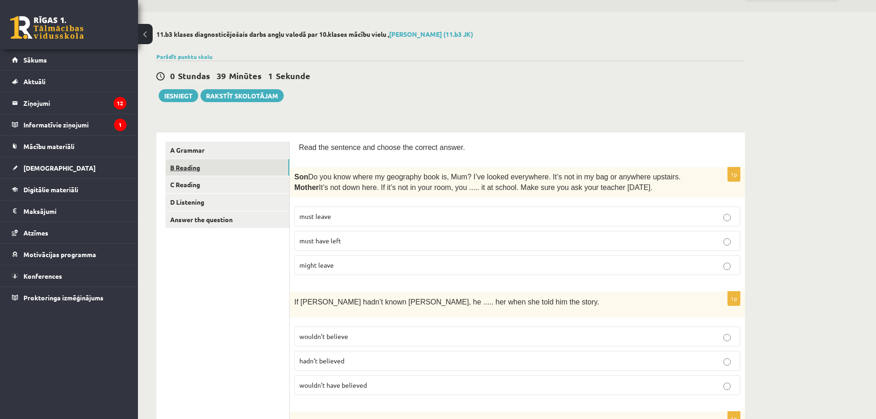
click at [183, 172] on link "B Reading" at bounding box center [228, 167] width 124 height 17
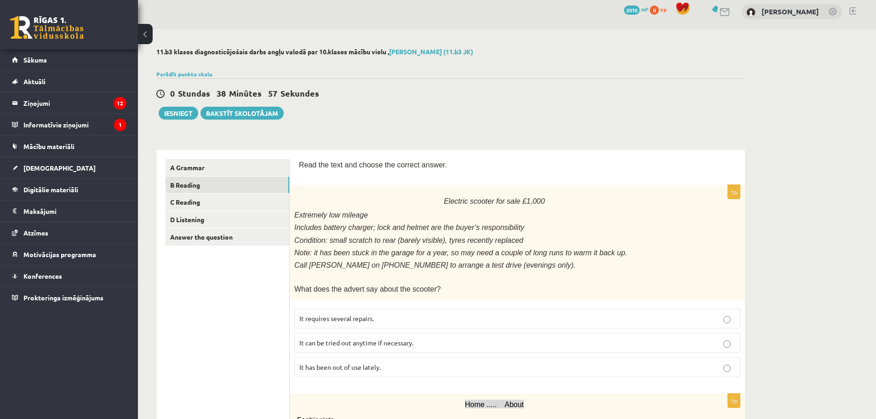
scroll to position [0, 0]
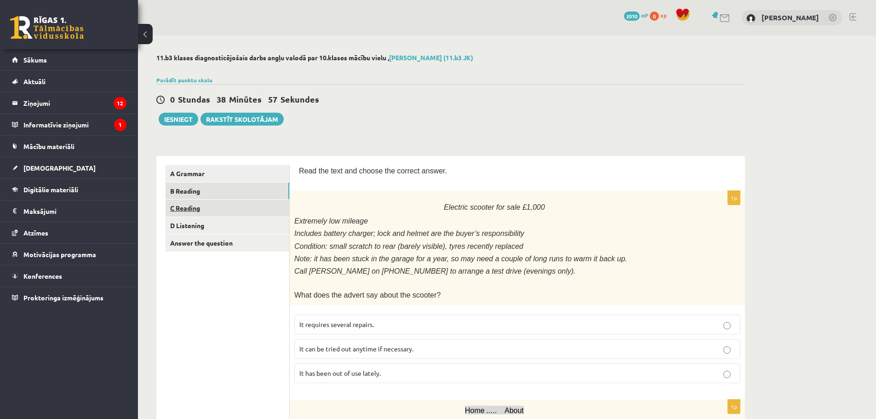
click at [191, 210] on link "C Reading" at bounding box center [228, 208] width 124 height 17
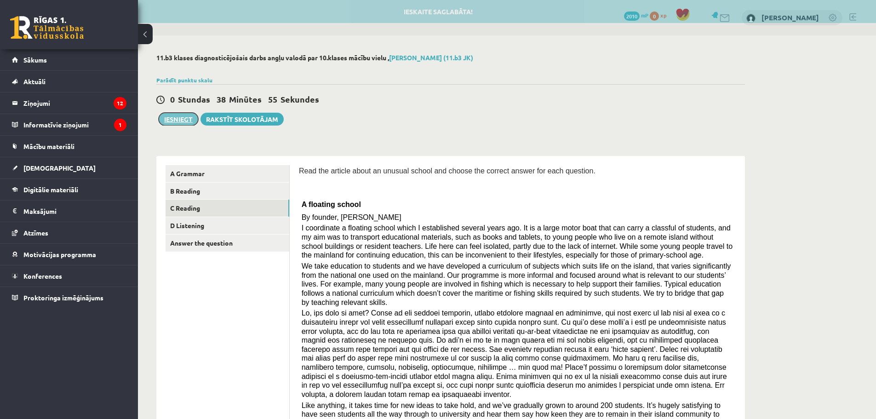
click at [179, 119] on button "Iesniegt" at bounding box center [179, 119] width 40 height 13
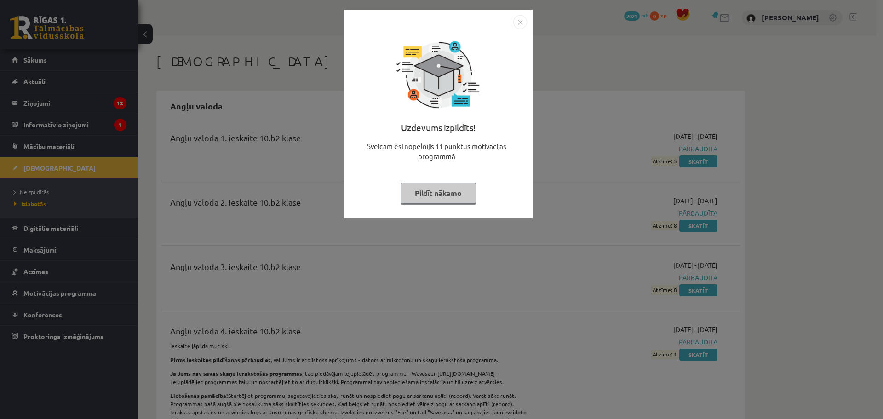
click at [522, 22] on img "Close" at bounding box center [520, 22] width 14 height 14
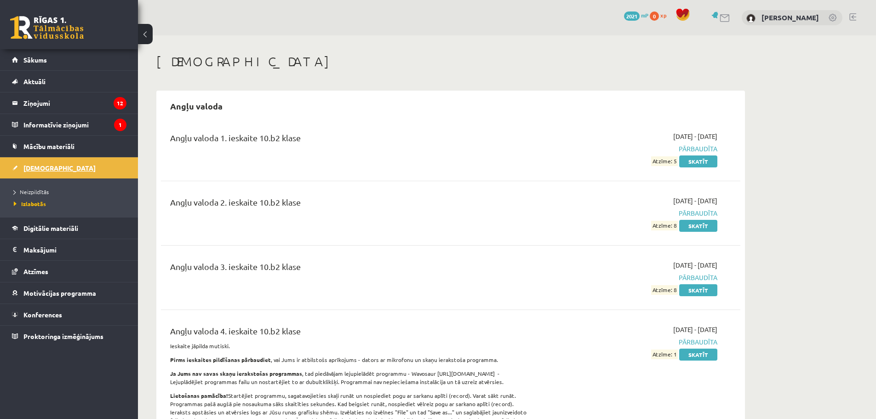
click at [33, 164] on span "[DEMOGRAPHIC_DATA]" at bounding box center [59, 168] width 72 height 8
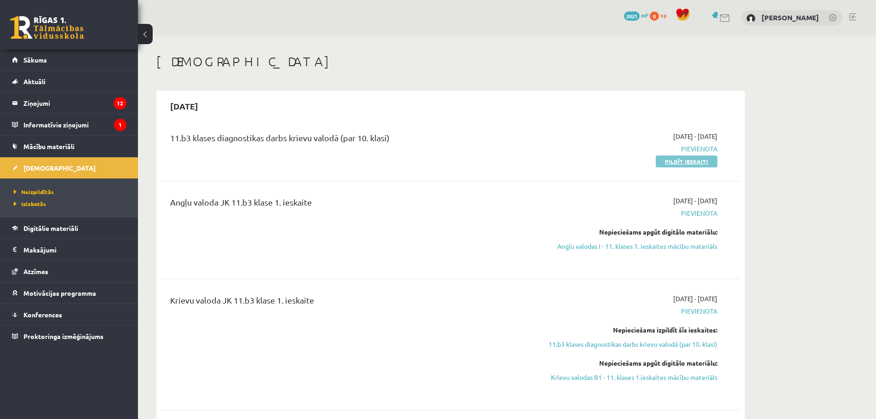
click at [671, 162] on link "Pildīt ieskaiti" at bounding box center [687, 161] width 62 height 12
